Goal: Complete application form: Complete application form

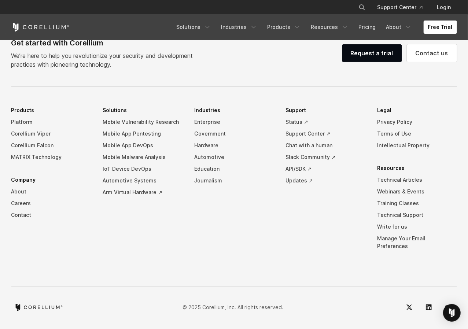
scroll to position [1455, 0]
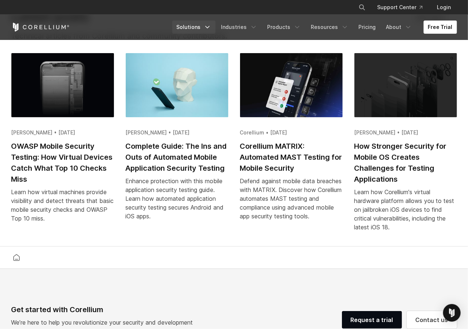
click at [211, 28] on icon "Navigation Menu" at bounding box center [207, 26] width 7 height 7
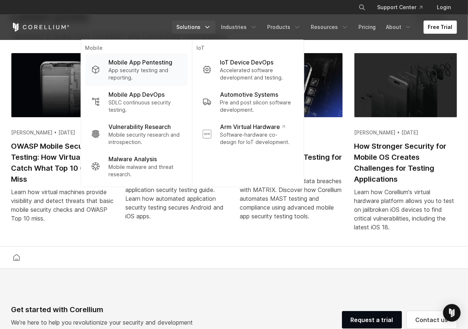
click at [157, 70] on p "App security testing and reporting." at bounding box center [144, 74] width 73 height 15
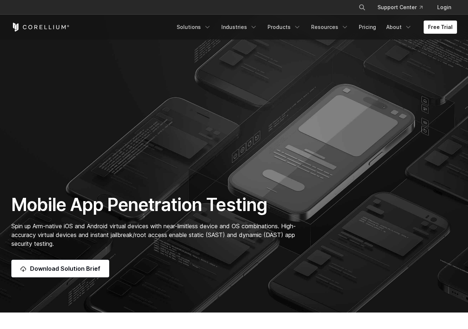
scroll to position [152, 0]
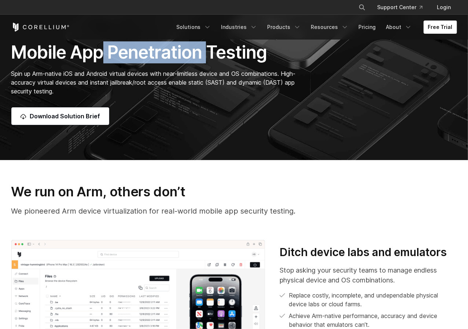
drag, startPoint x: 114, startPoint y: 49, endPoint x: 210, endPoint y: 60, distance: 96.3
click at [210, 60] on h1 "Mobile App Penetration Testing" at bounding box center [157, 52] width 292 height 22
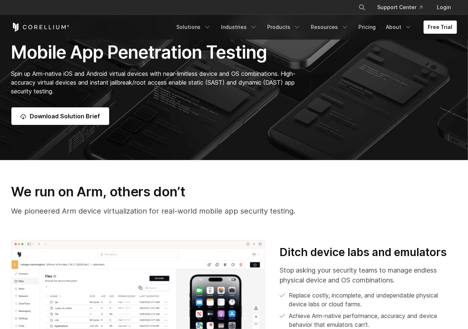
click at [195, 118] on div "Download Solution Brief" at bounding box center [157, 116] width 292 height 18
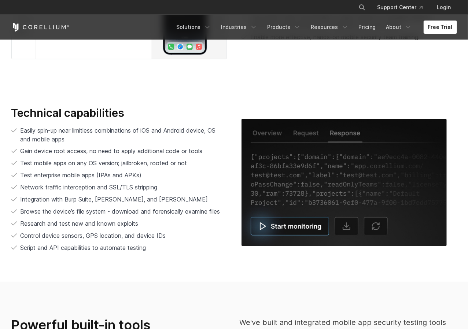
scroll to position [1486, 0]
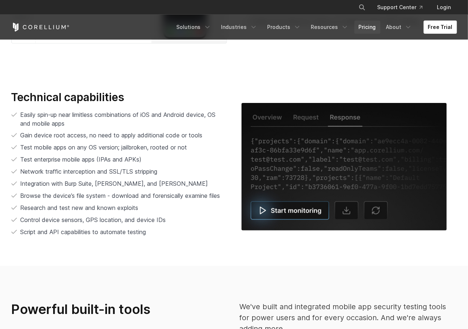
click at [367, 21] on link "Pricing" at bounding box center [367, 27] width 26 height 13
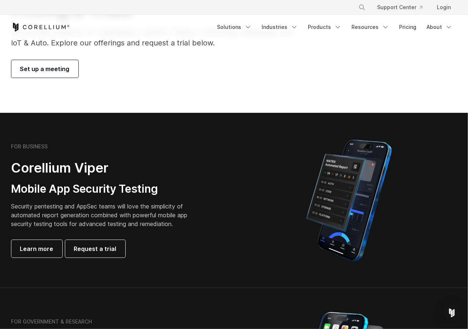
scroll to position [191, 0]
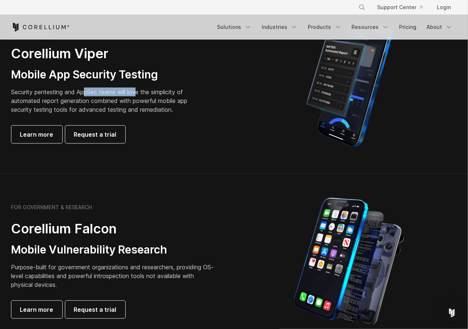
drag, startPoint x: 86, startPoint y: 92, endPoint x: 140, endPoint y: 92, distance: 53.9
click at [140, 92] on p "Security pentesting and AppSec teams will love the simplicity of automated repo…" at bounding box center [105, 101] width 188 height 26
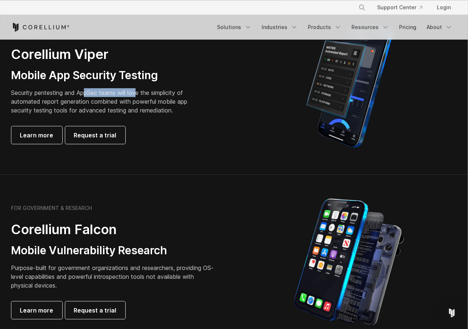
scroll to position [152, 0]
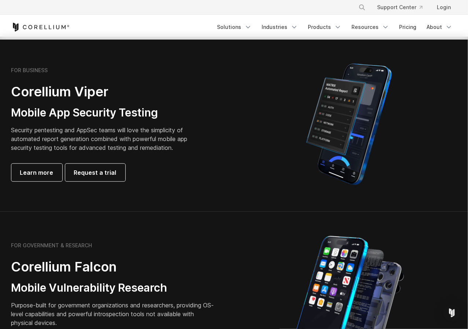
click at [97, 138] on p "Security pentesting and AppSec teams will love the simplicity of automated repo…" at bounding box center [105, 139] width 188 height 26
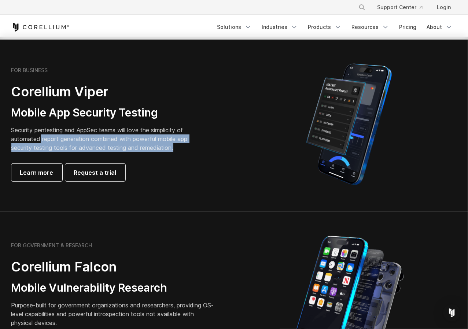
drag, startPoint x: 45, startPoint y: 137, endPoint x: 190, endPoint y: 156, distance: 146.1
click at [190, 156] on div "FOR BUSINESS Corellium Viper Mobile App Security Testing Security pentesting an…" at bounding box center [113, 124] width 205 height 114
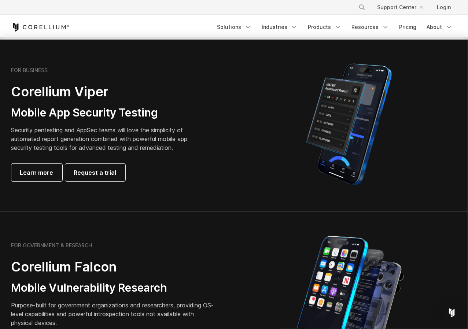
click at [185, 153] on div "FOR BUSINESS Corellium Viper Mobile App Security Testing Security pentesting an…" at bounding box center [113, 124] width 205 height 114
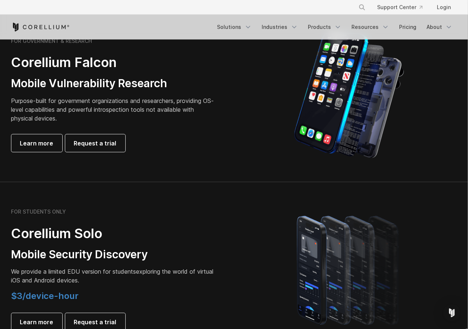
scroll to position [381, 0]
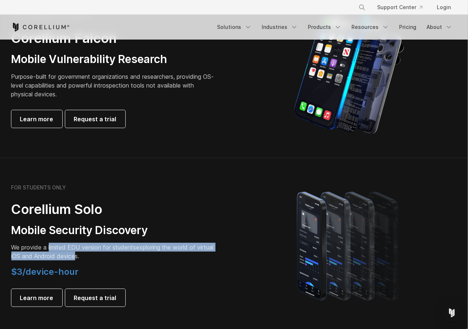
drag, startPoint x: 49, startPoint y: 250, endPoint x: 95, endPoint y: 259, distance: 47.5
click at [95, 259] on p "We provide a limited EDU version for students exploring the world of virtual iO…" at bounding box center [113, 252] width 205 height 18
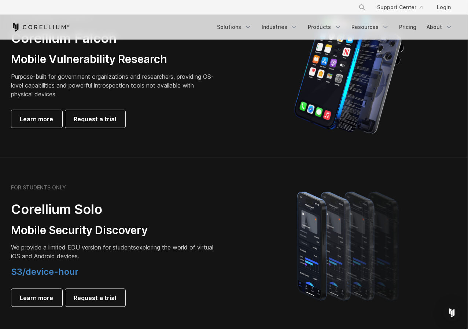
click at [99, 258] on p "We provide a limited EDU version for students exploring the world of virtual iO…" at bounding box center [113, 252] width 205 height 18
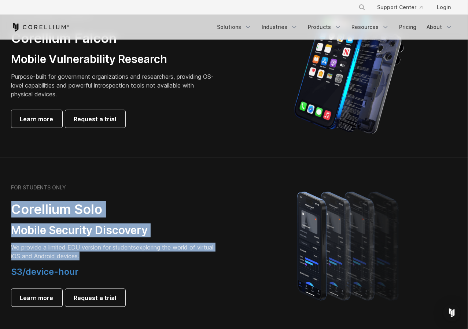
drag, startPoint x: 79, startPoint y: 255, endPoint x: 5, endPoint y: 204, distance: 89.2
click at [5, 204] on div "FOR STUDENTS ONLY Corellium Solo Mobile Security Discovery We provide a limited…" at bounding box center [119, 245] width 230 height 122
click at [25, 222] on div "FOR STUDENTS ONLY Corellium Solo Mobile Security Discovery We provide a limited…" at bounding box center [113, 245] width 205 height 122
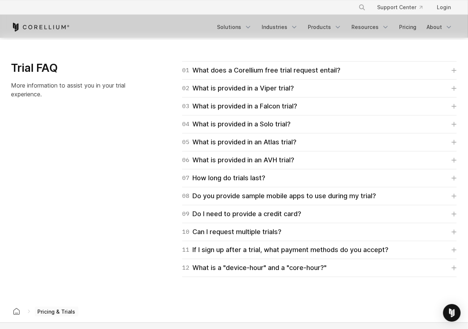
scroll to position [1029, 0]
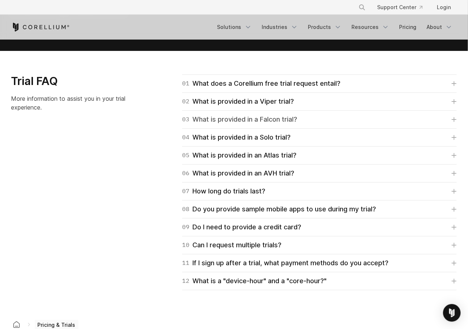
click at [299, 115] on link "03 What is provided in a Falcon trial?" at bounding box center [319, 119] width 274 height 10
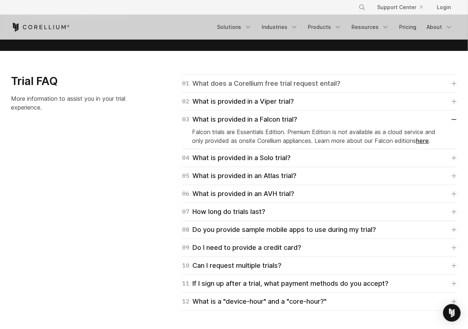
click at [304, 82] on div "01 What does a Corellium free trial request entail?" at bounding box center [261, 83] width 158 height 10
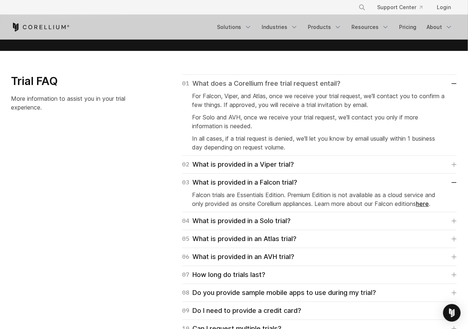
click at [302, 81] on div "01 What does a Corellium free trial request entail?" at bounding box center [261, 83] width 158 height 10
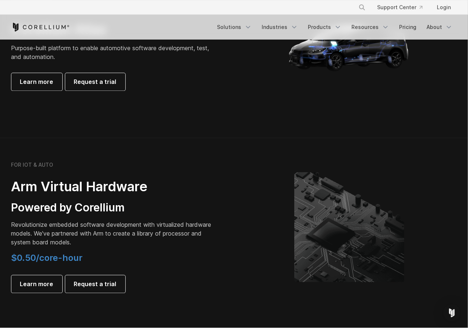
scroll to position [724, 0]
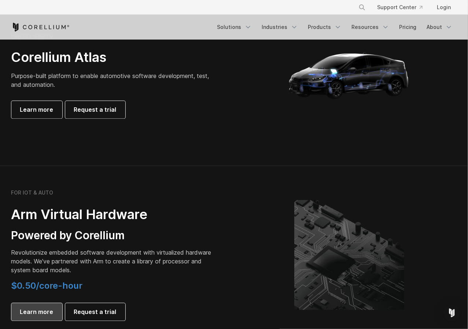
click at [32, 310] on span "Learn more" at bounding box center [36, 311] width 33 height 9
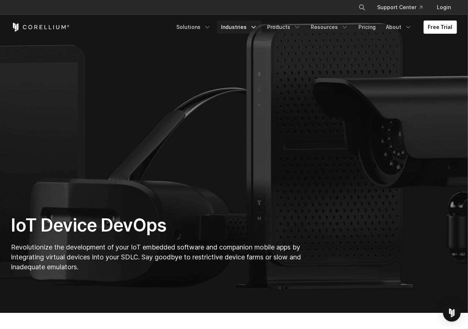
click at [257, 29] on icon "Navigation Menu" at bounding box center [253, 26] width 7 height 7
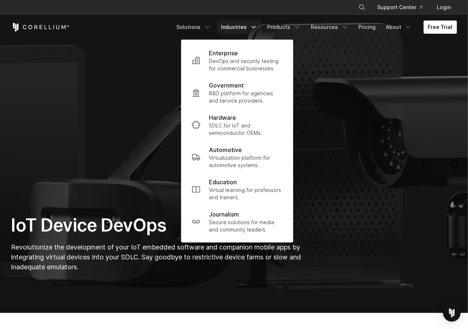
click at [257, 25] on icon "Navigation Menu" at bounding box center [253, 26] width 7 height 7
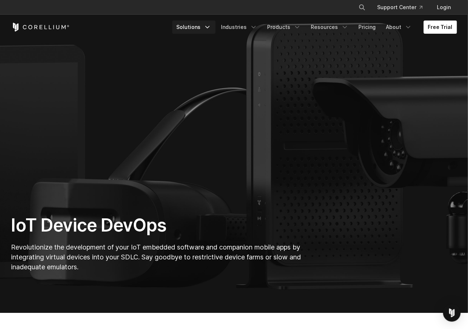
click at [215, 26] on link "Solutions" at bounding box center [193, 27] width 43 height 13
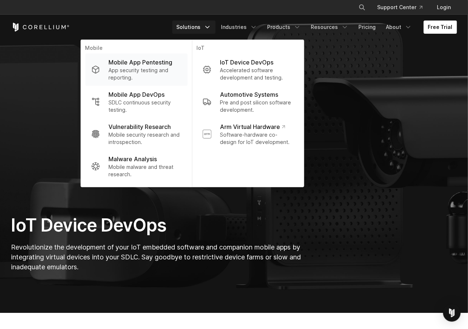
click at [161, 69] on p "App security testing and reporting." at bounding box center [144, 74] width 73 height 15
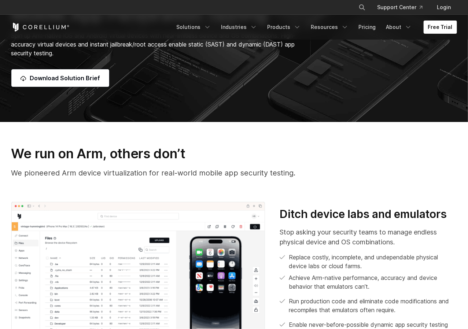
scroll to position [191, 0]
click at [85, 80] on span "Download Solution Brief" at bounding box center [65, 78] width 70 height 9
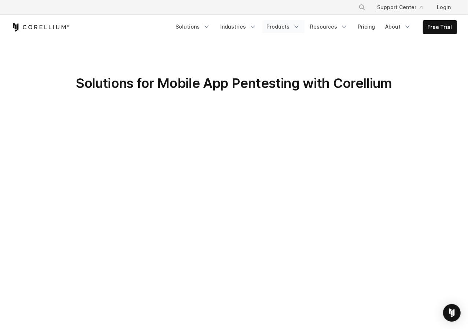
click at [304, 26] on link "Products" at bounding box center [283, 26] width 42 height 13
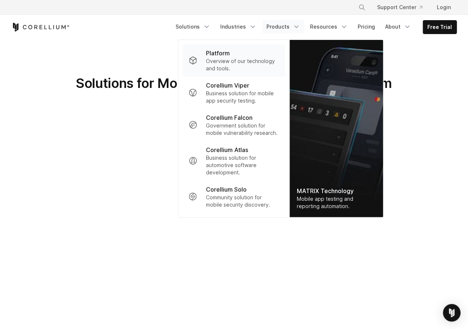
click at [265, 63] on p "Overview of our technology and tools." at bounding box center [242, 65] width 73 height 15
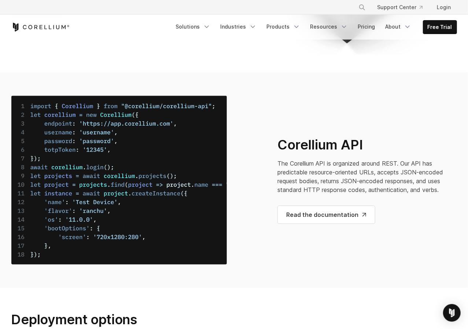
scroll to position [2820, 0]
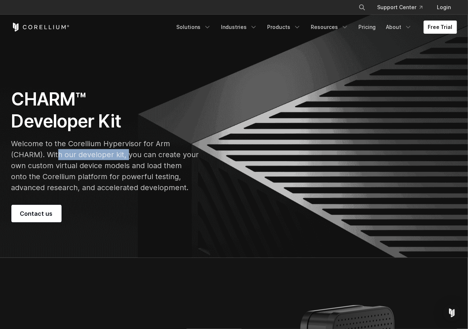
drag, startPoint x: 60, startPoint y: 156, endPoint x: 130, endPoint y: 153, distance: 70.5
click at [128, 151] on p "Welcome to the Corellium Hypervisor for Arm (CHARM). With our developer kit, yo…" at bounding box center [105, 165] width 188 height 55
click at [134, 155] on p "Welcome to the Corellium Hypervisor for Arm (CHARM). With our developer kit, yo…" at bounding box center [105, 165] width 188 height 55
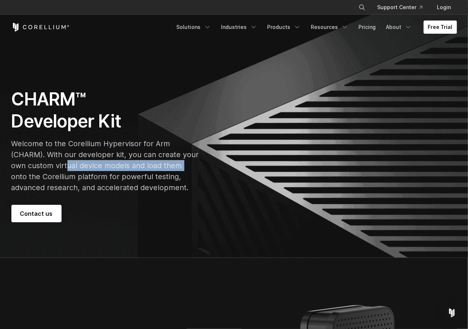
drag, startPoint x: 66, startPoint y: 167, endPoint x: 183, endPoint y: 167, distance: 117.3
click at [183, 167] on p "Welcome to the Corellium Hypervisor for Arm (CHARM). With our developer kit, yo…" at bounding box center [105, 165] width 188 height 55
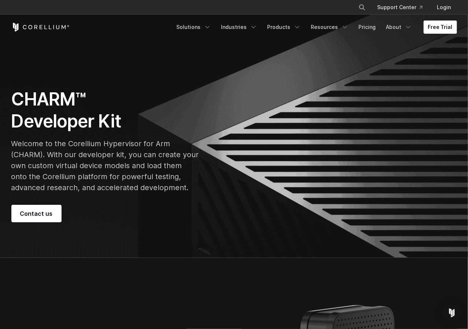
click at [154, 174] on p "Welcome to the Corellium Hypervisor for Arm (CHARM). With our developer kit, yo…" at bounding box center [105, 165] width 188 height 55
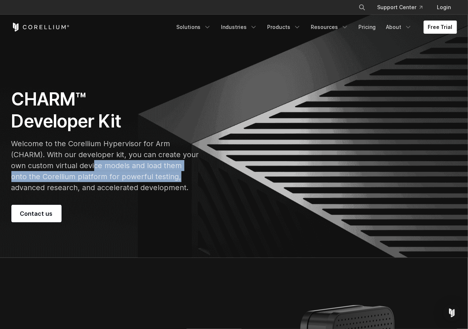
drag, startPoint x: 161, startPoint y: 181, endPoint x: 95, endPoint y: 165, distance: 67.5
click at [95, 165] on p "Welcome to the Corellium Hypervisor for Arm (CHARM). With our developer kit, yo…" at bounding box center [105, 165] width 188 height 55
click at [105, 177] on p "Welcome to the Corellium Hypervisor for Arm (CHARM). With our developer kit, yo…" at bounding box center [105, 165] width 188 height 55
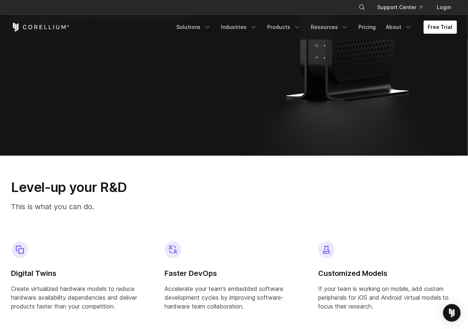
scroll to position [572, 0]
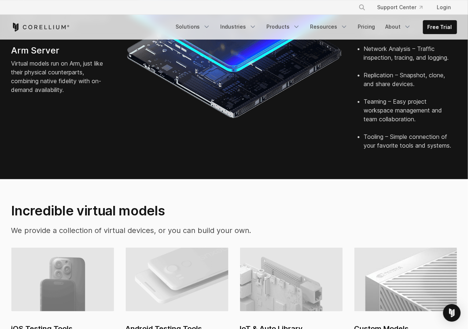
scroll to position [495, 0]
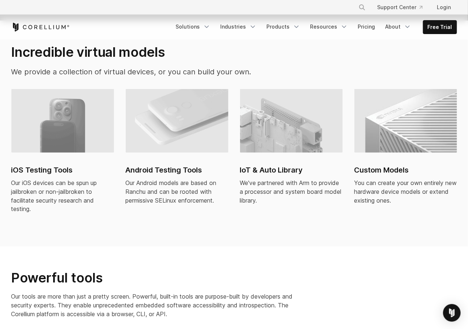
click at [55, 137] on img at bounding box center [62, 121] width 103 height 64
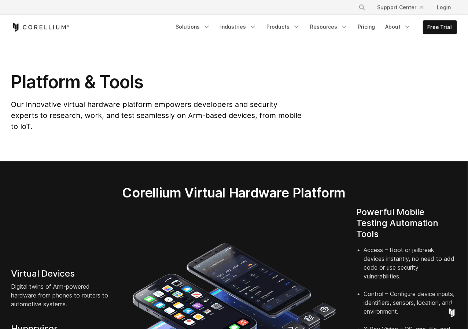
scroll to position [0, 0]
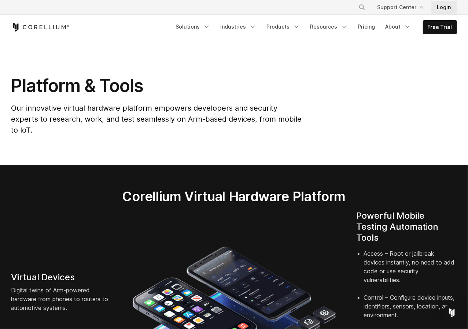
click at [447, 9] on link "Login" at bounding box center [444, 7] width 26 height 13
click at [282, 25] on link "Products" at bounding box center [283, 26] width 42 height 13
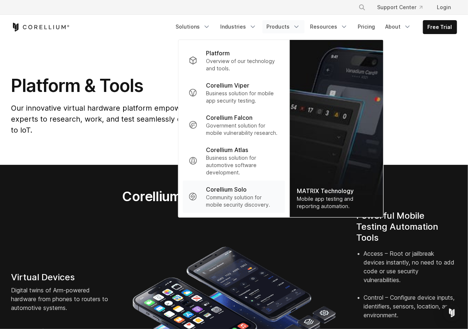
click at [245, 206] on p "Community solution for mobile security discovery." at bounding box center [242, 201] width 73 height 15
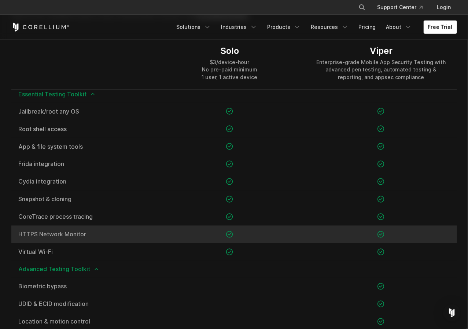
scroll to position [572, 0]
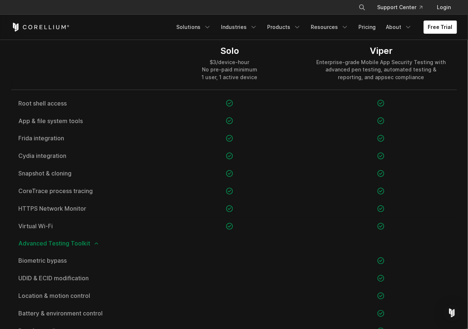
click at [94, 245] on icon at bounding box center [96, 244] width 6 height 6
click at [103, 261] on icon at bounding box center [104, 261] width 6 height 6
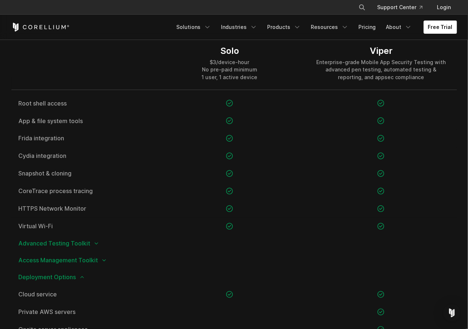
click at [82, 280] on icon at bounding box center [82, 277] width 6 height 6
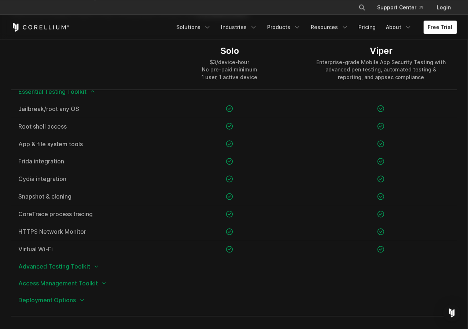
scroll to position [587, 0]
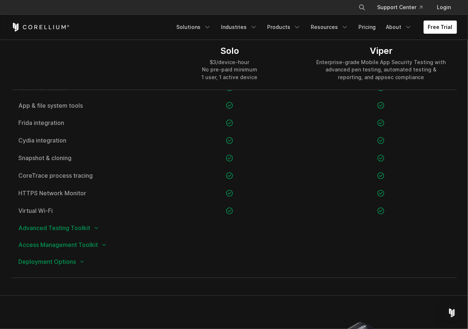
click at [89, 230] on span "Advanced Testing Toolkit" at bounding box center [234, 228] width 431 height 6
click at [94, 229] on icon at bounding box center [96, 228] width 6 height 6
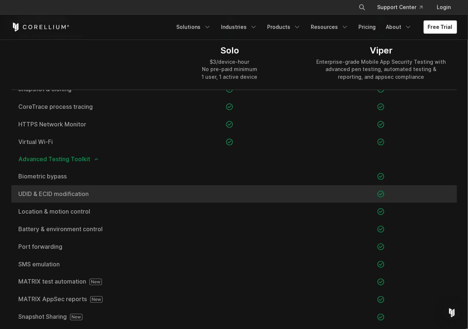
scroll to position [625, 0]
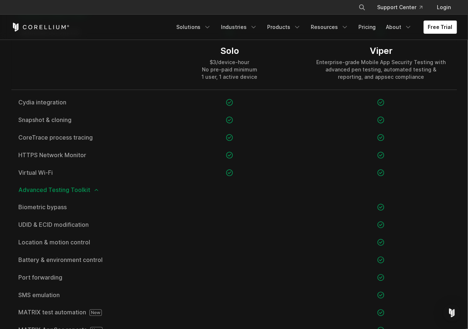
click at [95, 193] on div "Advanced Testing Toolkit" at bounding box center [234, 190] width 446 height 17
click at [94, 192] on icon at bounding box center [96, 190] width 6 height 6
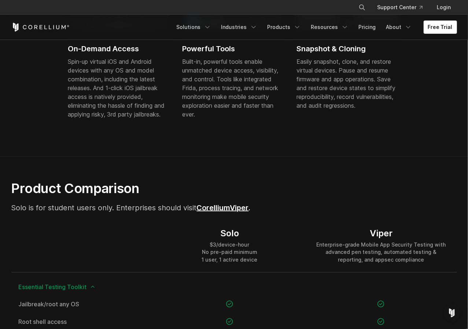
scroll to position [396, 0]
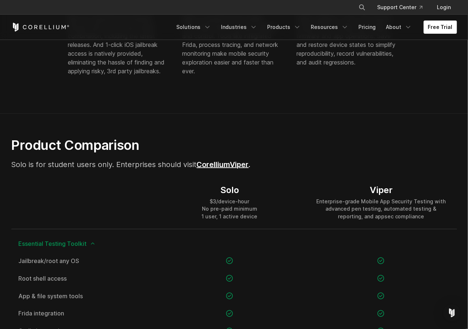
click at [189, 120] on section "Product Comparison Solo is for student users only. Enterprises should visit Cor…" at bounding box center [234, 300] width 468 height 372
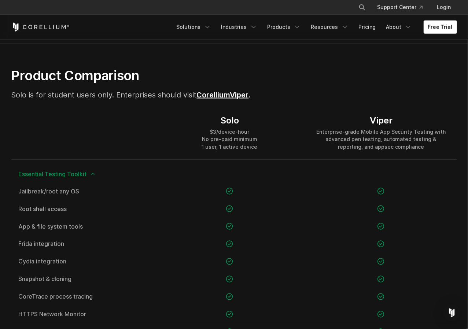
scroll to position [511, 0]
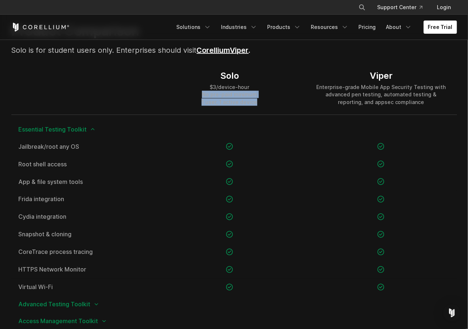
drag, startPoint x: 201, startPoint y: 91, endPoint x: 266, endPoint y: 104, distance: 66.5
click at [269, 104] on div "Solo $3/device-hour No pre-paid minimum 1 user, 1 active device" at bounding box center [229, 88] width 151 height 53
click at [266, 104] on div "Solo $3/device-hour No pre-paid minimum 1 user, 1 active device" at bounding box center [229, 88] width 151 height 53
drag, startPoint x: 244, startPoint y: 97, endPoint x: 217, endPoint y: 73, distance: 35.8
click at [217, 73] on div "Solo $3/device-hour No pre-paid minimum 1 user, 1 active device" at bounding box center [229, 88] width 151 height 53
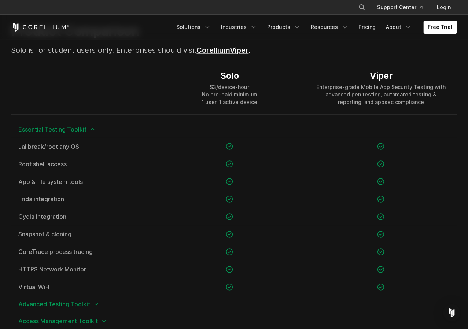
click at [223, 81] on div "Solo" at bounding box center [230, 75] width 56 height 11
drag, startPoint x: 221, startPoint y: 75, endPoint x: 262, endPoint y: 109, distance: 53.7
click at [262, 109] on div "Solo $3/device-hour No pre-paid minimum 1 user, 1 active device" at bounding box center [229, 88] width 151 height 53
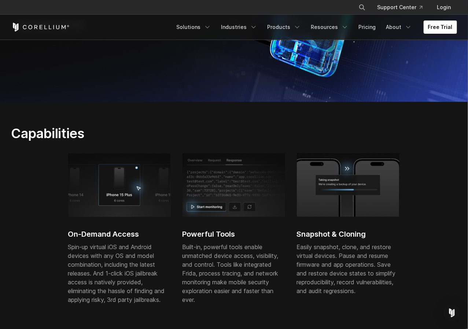
scroll to position [0, 0]
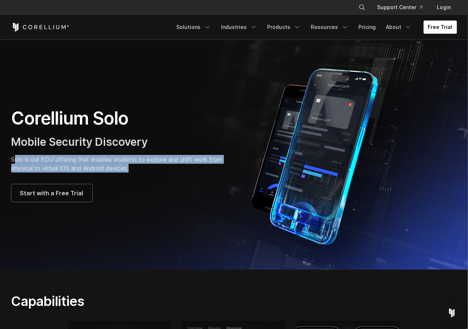
drag, startPoint x: 16, startPoint y: 159, endPoint x: 166, endPoint y: 170, distance: 149.9
click at [170, 172] on p "Solo is our EDU offering that enables students to explore and shift work from p…" at bounding box center [118, 164] width 215 height 18
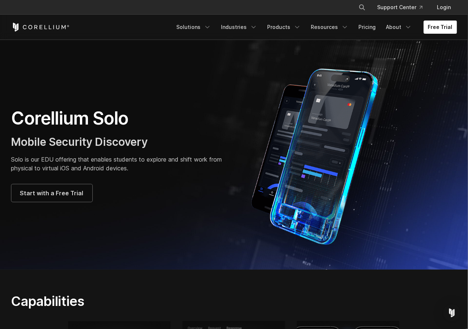
click at [158, 168] on p "Solo is our EDU offering that enables students to explore and shift work from p…" at bounding box center [118, 164] width 215 height 18
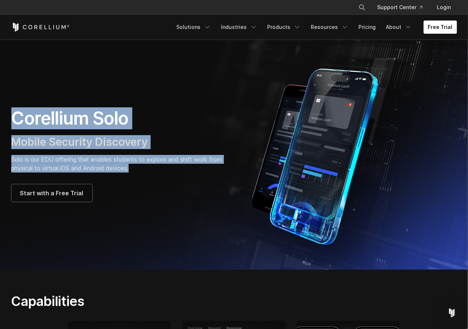
drag, startPoint x: 177, startPoint y: 164, endPoint x: 7, endPoint y: 109, distance: 179.5
click at [7, 109] on div "Corellium Solo Mobile Security Discovery Solo is our EDU offering that enables …" at bounding box center [119, 154] width 230 height 95
click at [99, 152] on div "Corellium Solo Mobile Security Discovery Solo is our EDU offering that enables …" at bounding box center [118, 154] width 215 height 95
drag, startPoint x: 145, startPoint y: 174, endPoint x: 11, endPoint y: 122, distance: 143.0
click at [11, 121] on div "Corellium Solo Mobile Security Discovery Solo is our EDU offering that enables …" at bounding box center [119, 154] width 230 height 95
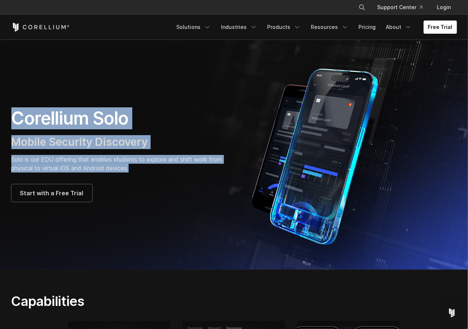
click at [120, 165] on p "Solo is our EDU offering that enables students to explore and shift work from p…" at bounding box center [118, 164] width 215 height 18
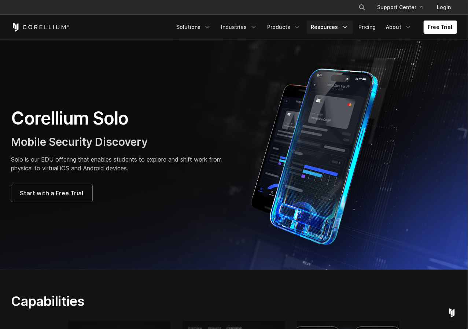
click at [340, 27] on link "Resources" at bounding box center [330, 27] width 46 height 13
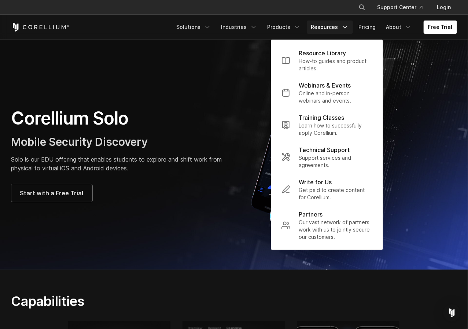
click at [216, 106] on div "Corellium Solo Mobile Security Discovery Solo is our EDU offering that enables …" at bounding box center [234, 154] width 460 height 183
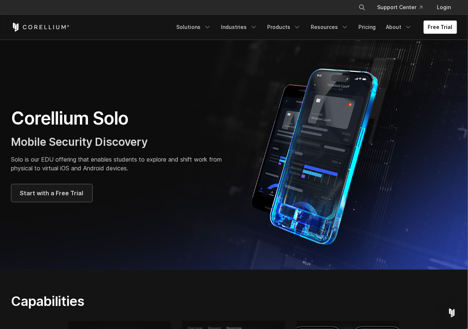
click at [50, 194] on span "Start with a Free Trial" at bounding box center [51, 193] width 63 height 9
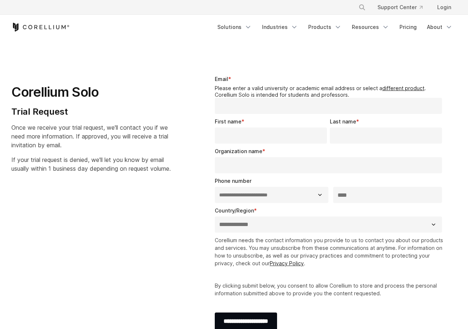
select select "**"
click at [253, 111] on input "Email *" at bounding box center [329, 106] width 228 height 16
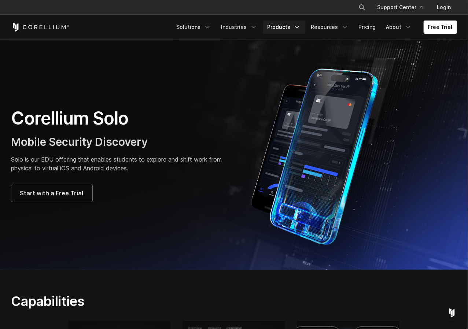
click at [286, 30] on link "Products" at bounding box center [284, 27] width 42 height 13
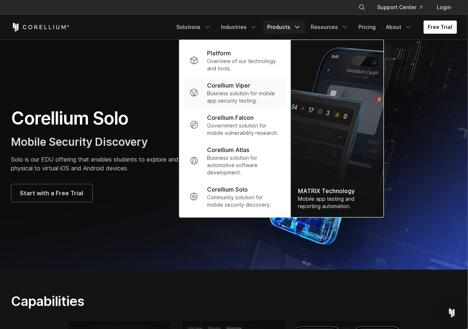
click at [250, 87] on p "Corellium Viper" at bounding box center [228, 85] width 43 height 9
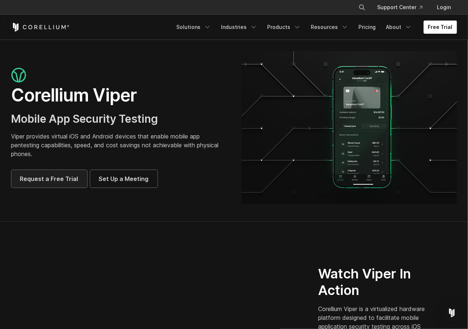
click at [56, 180] on span "Request a Free Trial" at bounding box center [49, 178] width 58 height 9
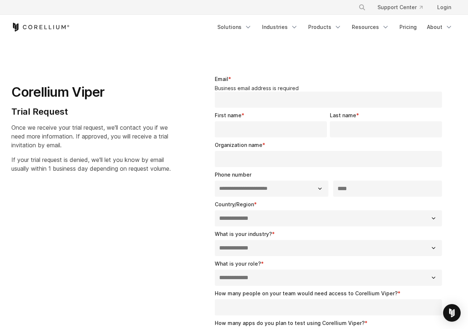
select select "**"
click at [249, 103] on input "Email *" at bounding box center [329, 100] width 228 height 16
type input "*"
type input "**********"
type input "******"
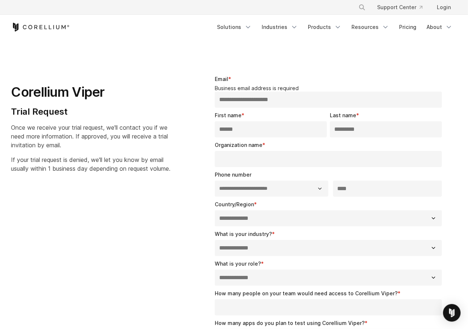
type input "*********"
type input "*******"
click at [215, 181] on select "**********" at bounding box center [272, 189] width 114 height 16
click at [327, 190] on select "**********" at bounding box center [272, 189] width 114 height 16
click at [215, 210] on select "**********" at bounding box center [329, 218] width 228 height 16
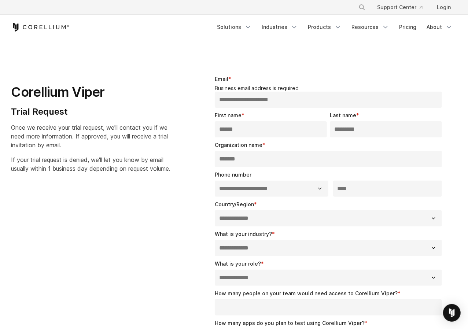
select select "**********"
click option "**********" at bounding box center [0, 0] width 0 height 0
click at [215, 240] on select "**********" at bounding box center [329, 248] width 228 height 16
select select "**********"
click option "**********" at bounding box center [0, 0] width 0 height 0
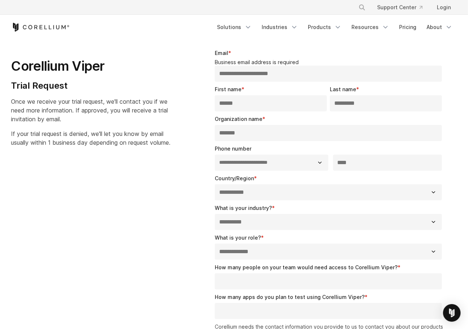
scroll to position [76, 0]
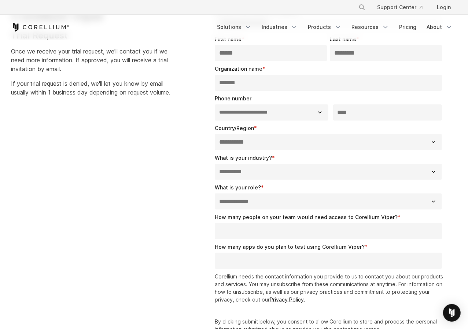
click at [215, 193] on select "**********" at bounding box center [329, 201] width 228 height 16
select select "**********"
click option "**********" at bounding box center [0, 0] width 0 height 0
click at [215, 193] on select "**********" at bounding box center [329, 201] width 228 height 16
click at [256, 197] on select "**********" at bounding box center [329, 201] width 228 height 16
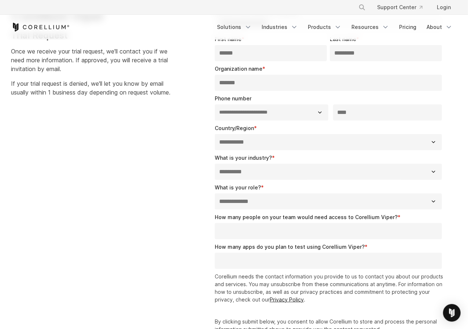
click at [253, 228] on input "How many people on your team would need access to Corellium Viper? *" at bounding box center [329, 231] width 228 height 16
click at [279, 260] on input "How many apps do you plan to test using Corellium Viper? *" at bounding box center [329, 261] width 228 height 16
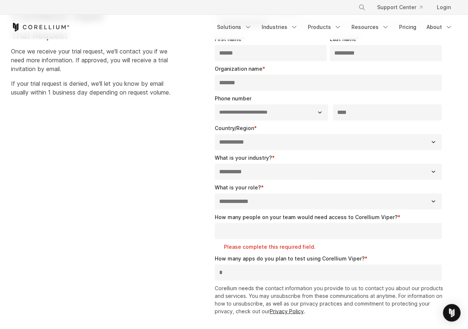
type input "*"
click at [253, 228] on input "How many people on your team would need access to Corellium Viper? *" at bounding box center [329, 231] width 228 height 16
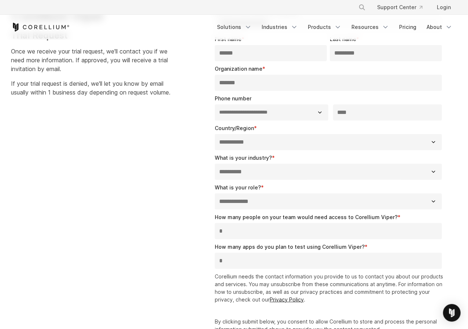
type input "*"
click at [190, 228] on div "**********" at bounding box center [234, 186] width 460 height 398
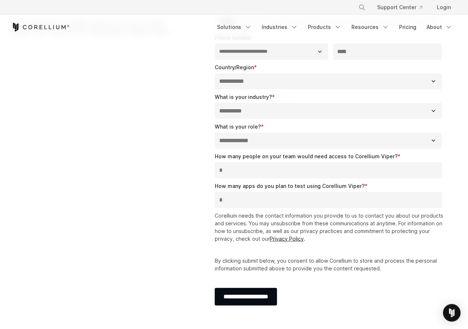
scroll to position [152, 0]
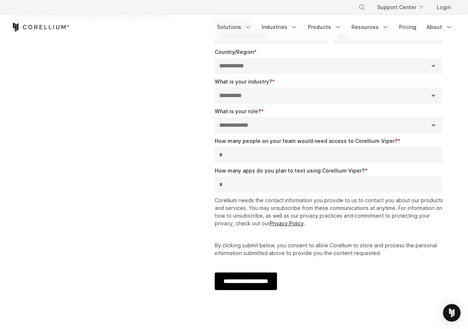
click at [266, 280] on input "**********" at bounding box center [246, 282] width 62 height 18
